Goal: Task Accomplishment & Management: Use online tool/utility

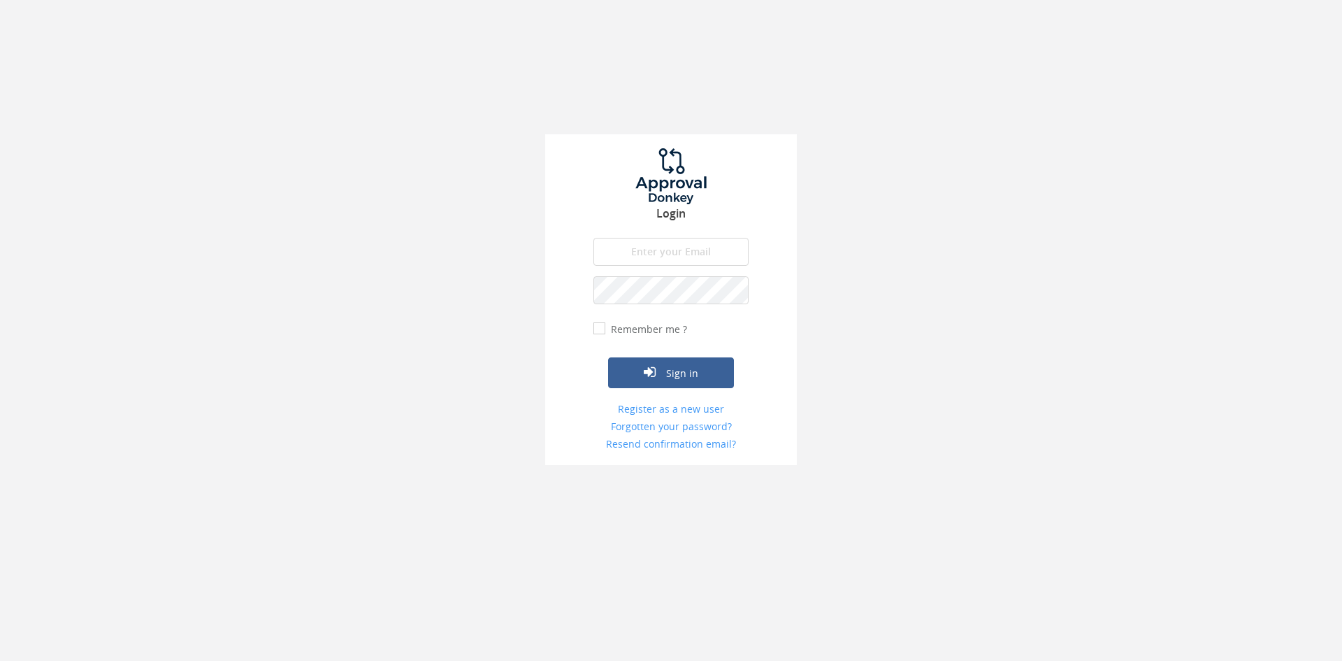
click at [684, 263] on input "email" at bounding box center [670, 252] width 155 height 28
type input "[EMAIL_ADDRESS][DOMAIN_NAME]"
click at [608, 357] on button "Sign in" at bounding box center [671, 372] width 126 height 31
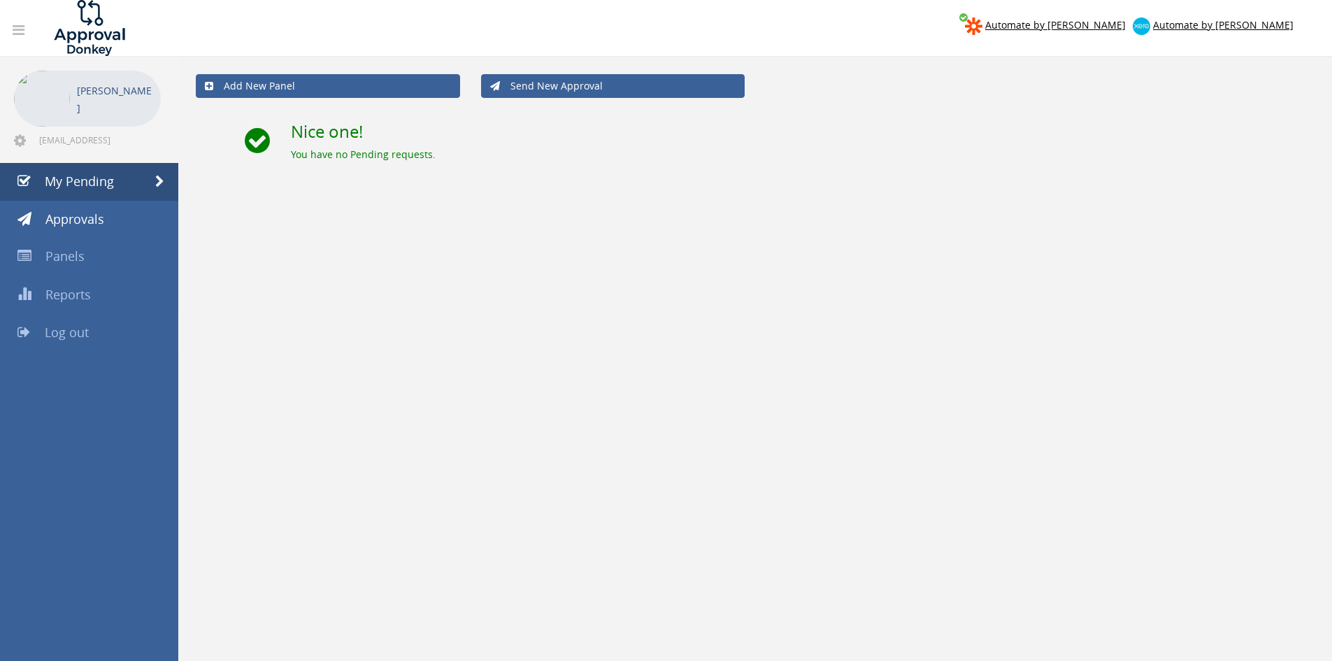
click at [121, 326] on link "Log out" at bounding box center [89, 333] width 178 height 38
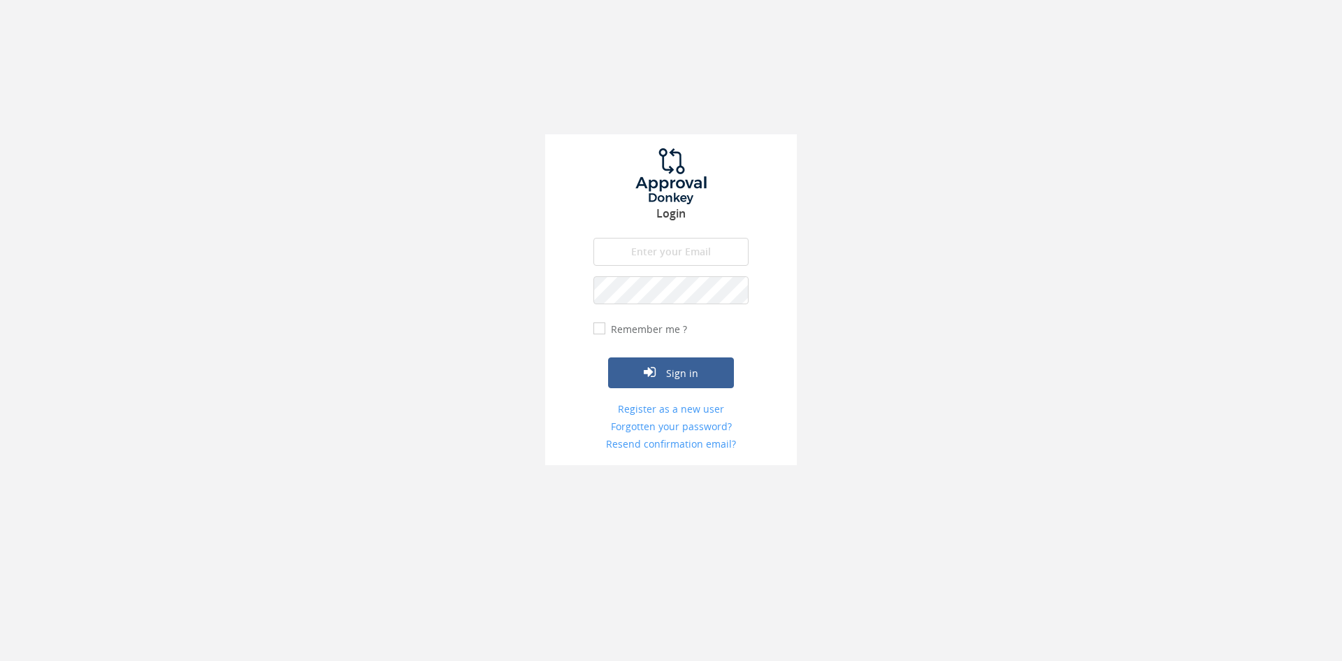
click at [644, 243] on input "email" at bounding box center [670, 252] width 155 height 28
type input "[EMAIL_ADDRESS][DOMAIN_NAME]"
click at [608, 357] on button "Sign in" at bounding box center [671, 372] width 126 height 31
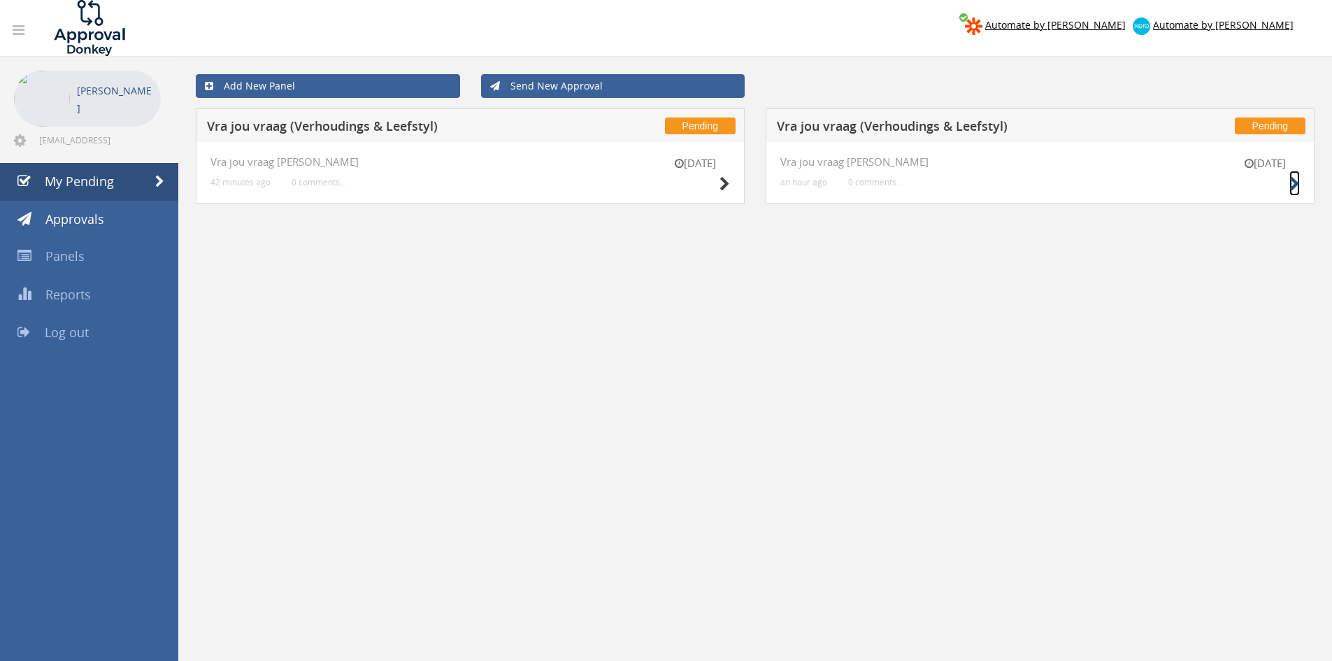
click at [1297, 184] on icon at bounding box center [1294, 184] width 10 height 15
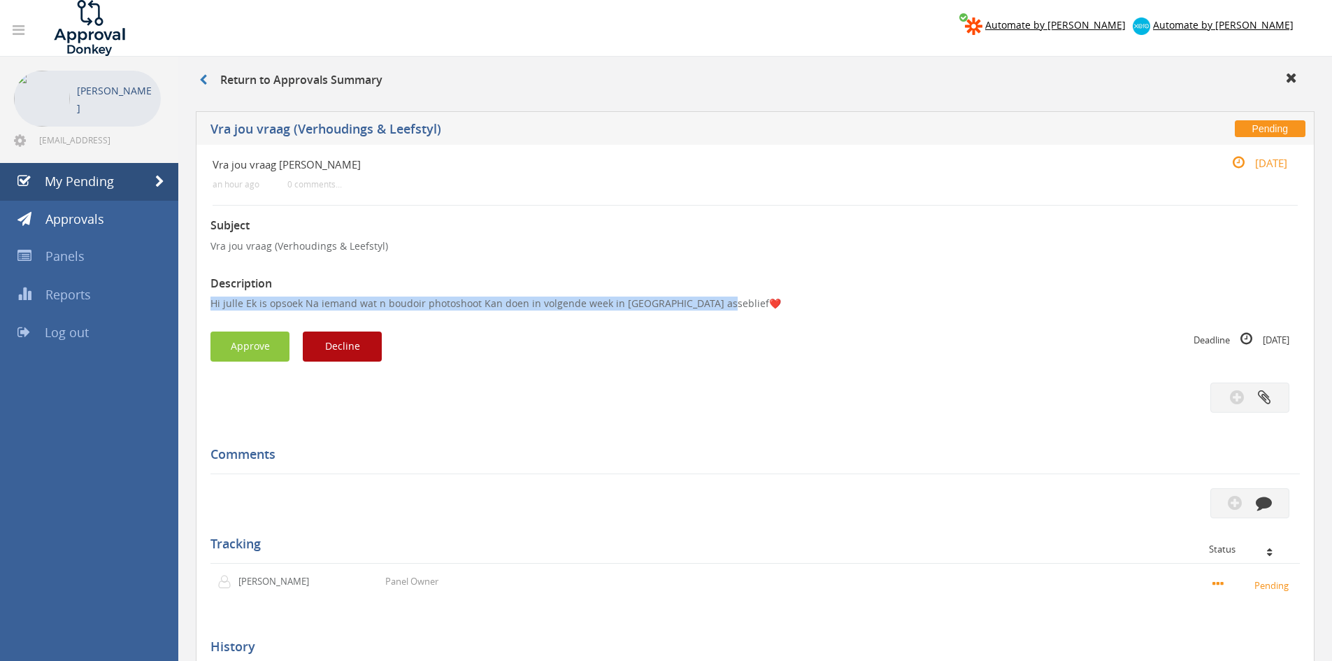
drag, startPoint x: 735, startPoint y: 303, endPoint x: 180, endPoint y: 302, distance: 555.0
click at [180, 302] on div "Return to Approvals Summary Pending Vra jou vraag ([PERSON_NAME] & Leefstyl) Vr…" at bounding box center [754, 428] width 1153 height 743
copy p "Hi julle Ek is opsoek Na iemand wat n boudoir photoshoot Kan doen in volgende w…"
click at [361, 350] on button "Decline" at bounding box center [342, 346] width 79 height 30
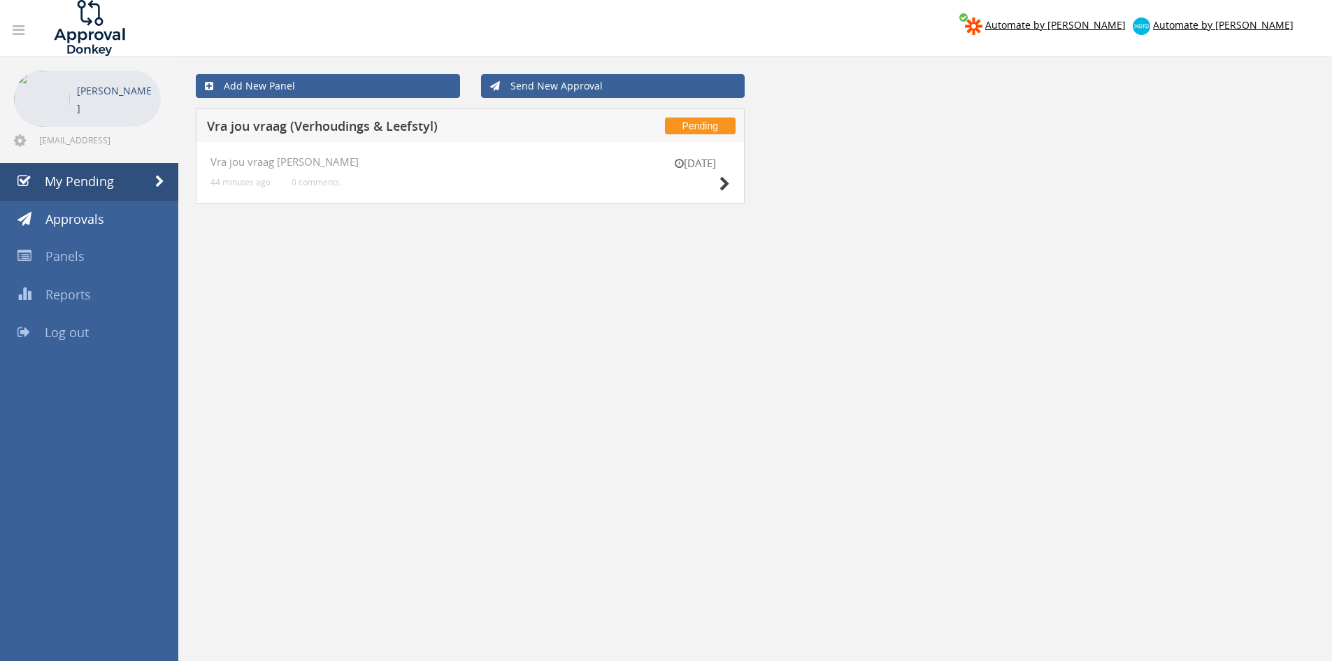
click at [740, 182] on div "[DATE] Vra jou vraag [PERSON_NAME] 44 minutes ago 0 comments..." at bounding box center [470, 173] width 549 height 62
click at [720, 182] on icon at bounding box center [724, 184] width 10 height 15
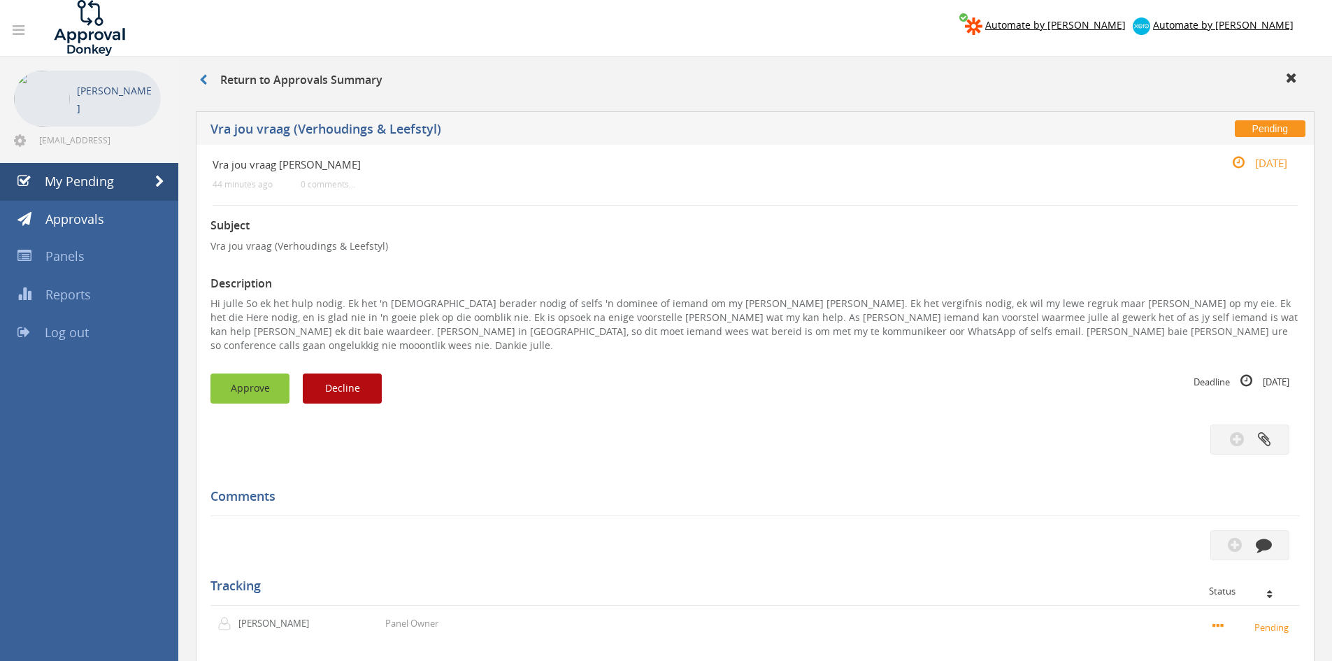
click at [239, 373] on button "Approve" at bounding box center [249, 388] width 79 height 30
